Goal: Task Accomplishment & Management: Complete application form

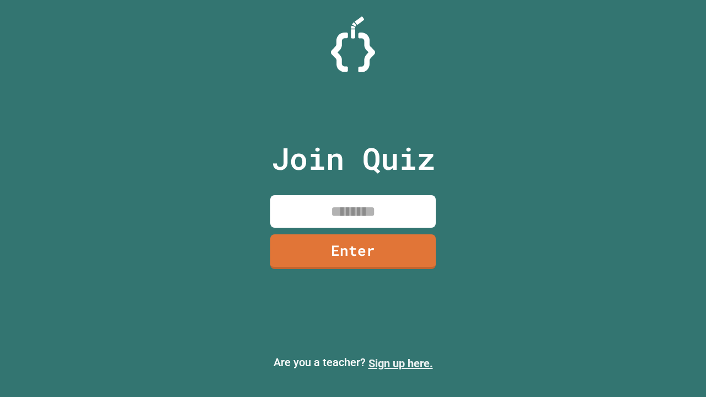
click at [400, 363] on link "Sign up here." at bounding box center [400, 363] width 65 height 13
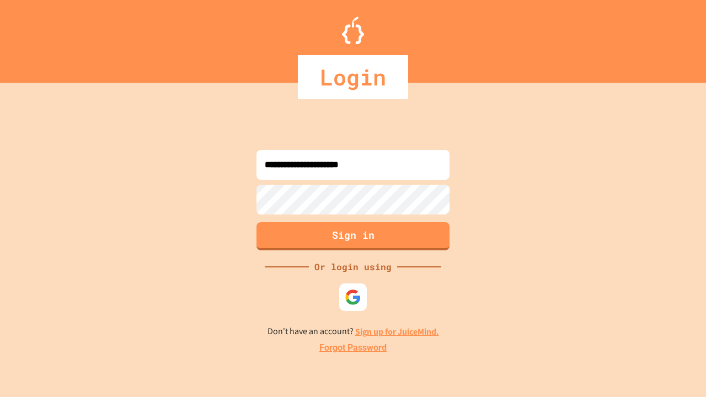
type input "**********"
